Goal: Navigation & Orientation: Find specific page/section

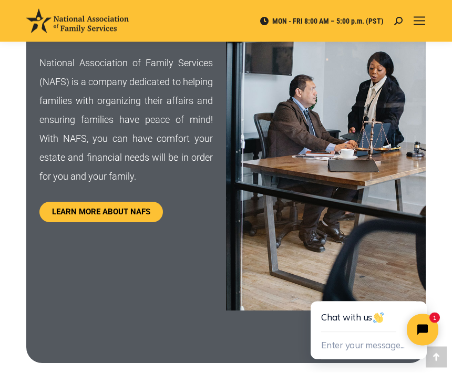
scroll to position [705, 0]
click at [420, 19] on div "Mobile menu icon" at bounding box center [419, 21] width 12 height 8
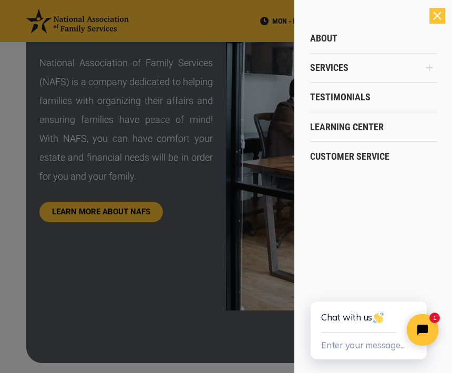
click at [333, 67] on span "Services" at bounding box center [329, 68] width 38 height 12
click at [430, 66] on icon "Main Menu" at bounding box center [429, 68] width 7 height 7
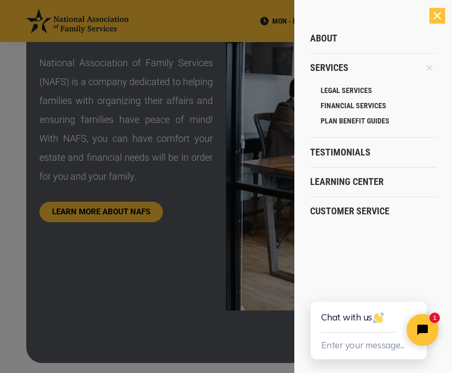
click at [363, 103] on span "FINANCIAL SERVICES" at bounding box center [353, 105] width 66 height 9
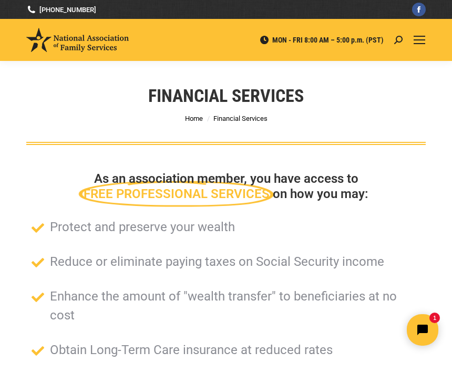
click at [419, 41] on div "Mobile menu icon" at bounding box center [419, 40] width 12 height 8
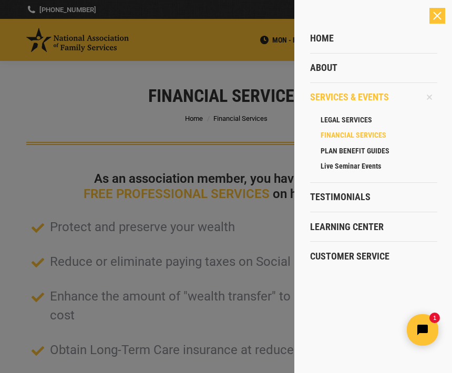
click at [327, 68] on span "About" at bounding box center [323, 68] width 27 height 12
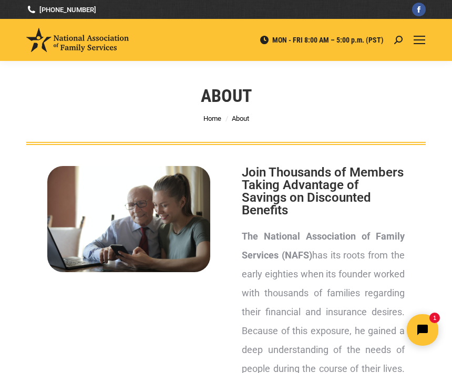
click at [212, 119] on span "Home" at bounding box center [212, 118] width 18 height 8
